Goal: Task Accomplishment & Management: Manage account settings

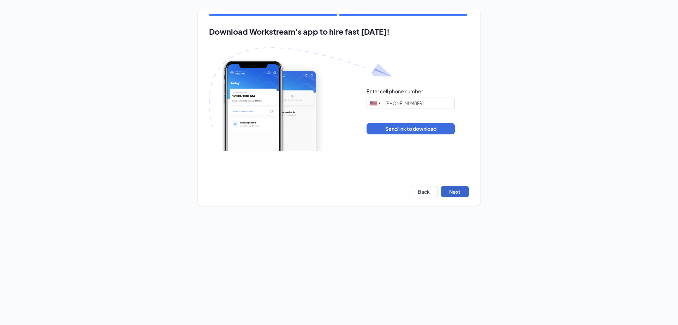
click at [444, 189] on button "Next" at bounding box center [455, 191] width 28 height 11
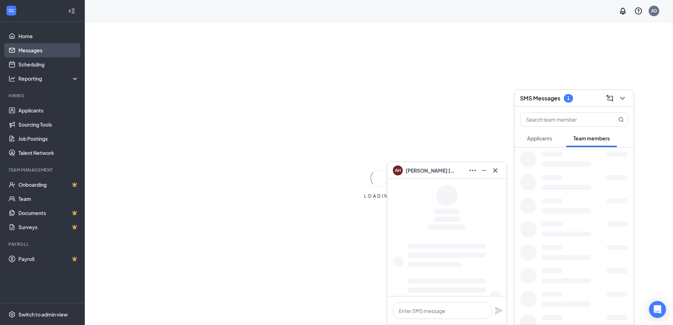
click at [33, 50] on link "Messages" at bounding box center [48, 50] width 60 height 14
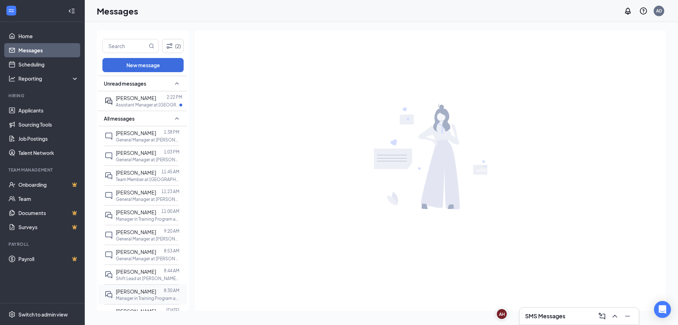
click at [110, 297] on icon "DoubleChat" at bounding box center [109, 294] width 8 height 8
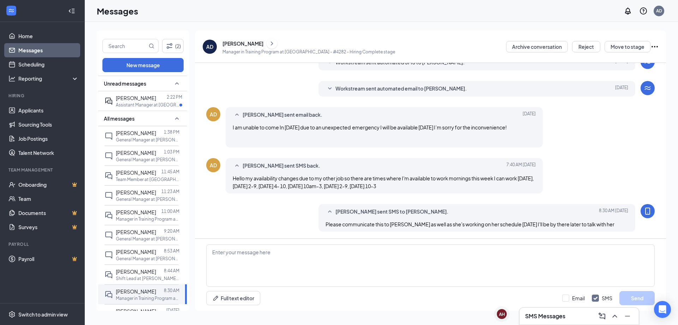
scroll to position [177, 0]
click at [249, 44] on div "[PERSON_NAME]" at bounding box center [243, 43] width 41 height 7
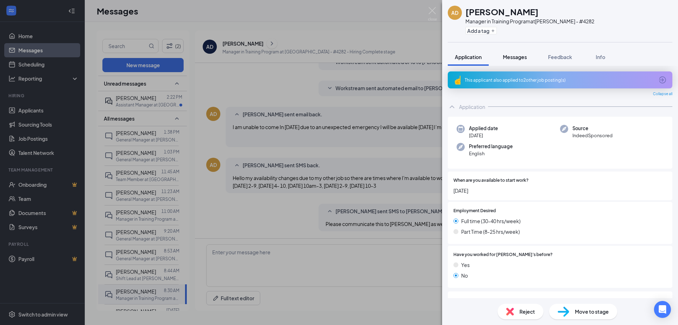
click at [508, 58] on span "Messages" at bounding box center [515, 57] width 24 height 6
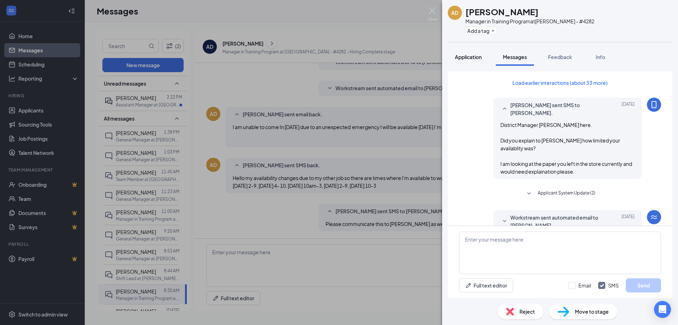
click at [475, 55] on span "Application" at bounding box center [468, 57] width 27 height 6
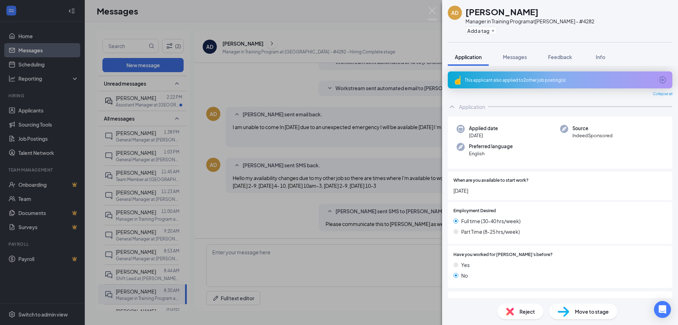
click at [462, 107] on div "Application" at bounding box center [472, 106] width 26 height 7
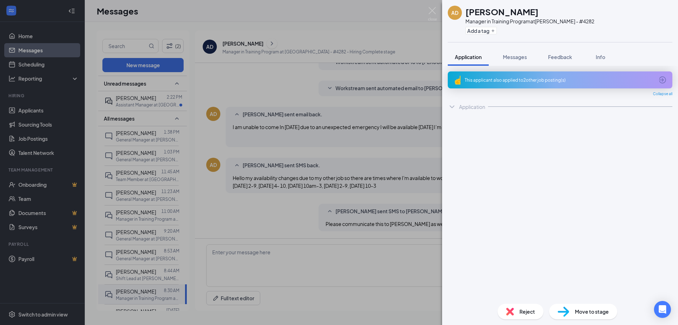
click at [462, 107] on div "Application" at bounding box center [472, 106] width 26 height 7
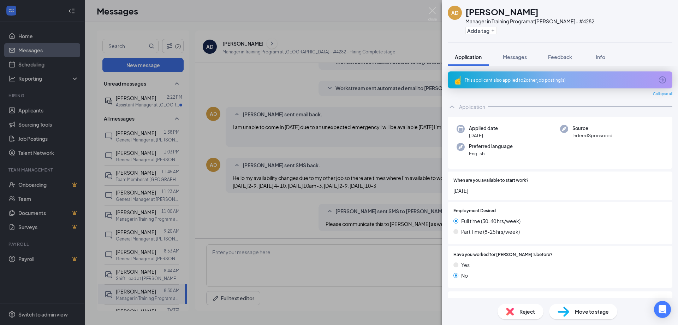
click at [527, 22] on div "Manager in Training Program at [GEOGRAPHIC_DATA] - #4282" at bounding box center [530, 21] width 129 height 7
click at [599, 54] on span "Info" at bounding box center [601, 57] width 10 height 6
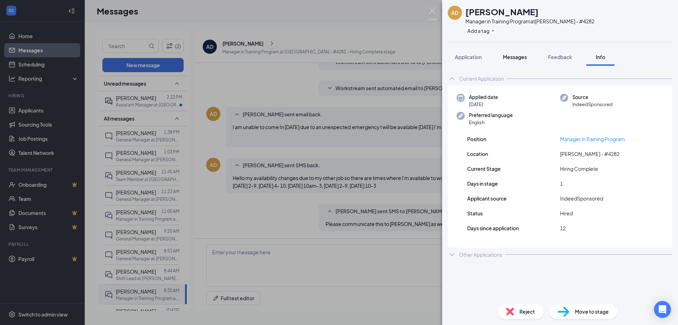
click at [522, 60] on span "Messages" at bounding box center [515, 57] width 24 height 6
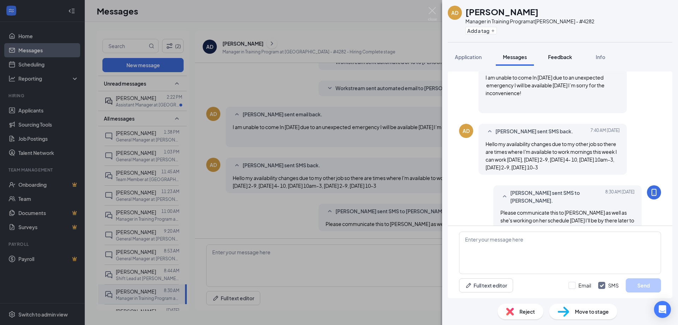
scroll to position [295, 0]
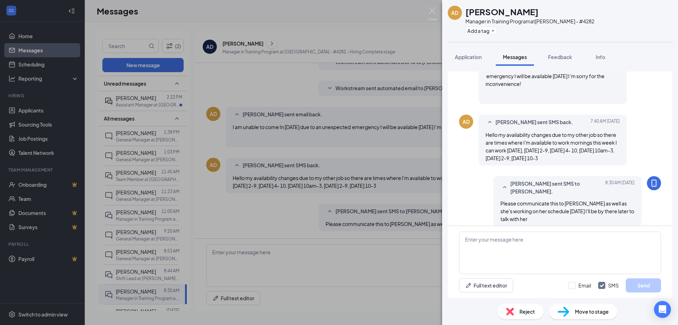
click at [483, 14] on h1 "[PERSON_NAME]" at bounding box center [502, 12] width 73 height 12
click at [37, 52] on div "AD [PERSON_NAME] Manager in Training Program at [GEOGRAPHIC_DATA] - #4282 Add a…" at bounding box center [339, 162] width 678 height 325
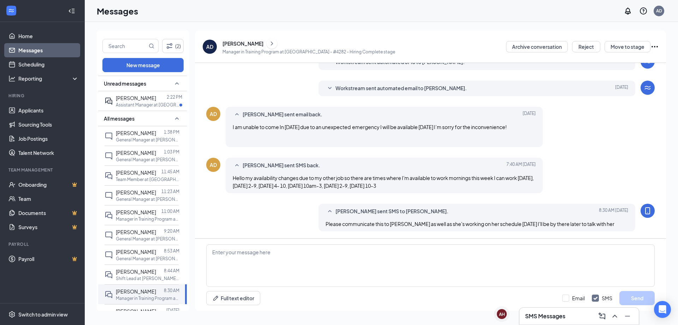
click at [36, 52] on link "Messages" at bounding box center [48, 50] width 60 height 14
